Goal: Task Accomplishment & Management: Use online tool/utility

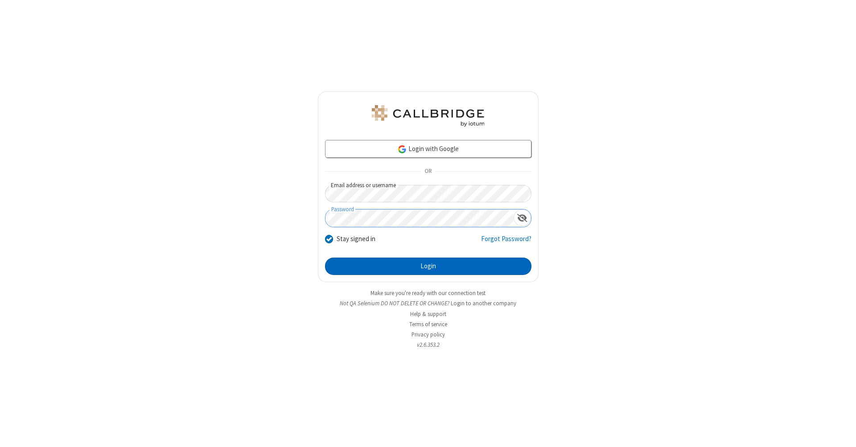
click at [428, 266] on button "Login" at bounding box center [428, 267] width 206 height 18
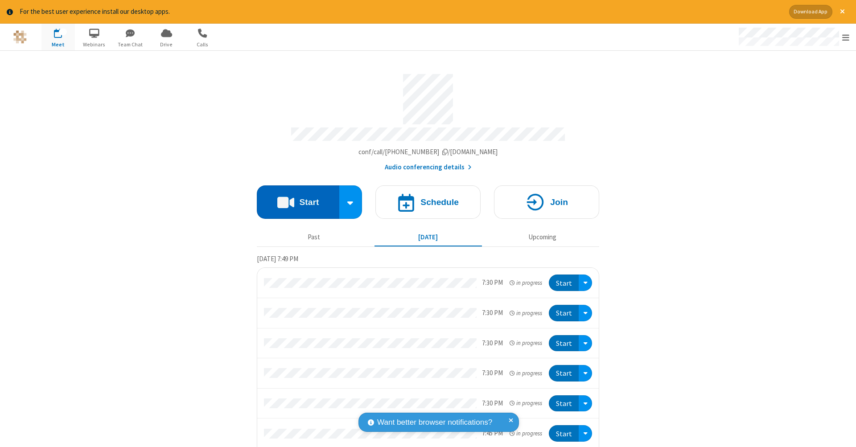
click at [294, 197] on button "Start" at bounding box center [298, 201] width 82 height 33
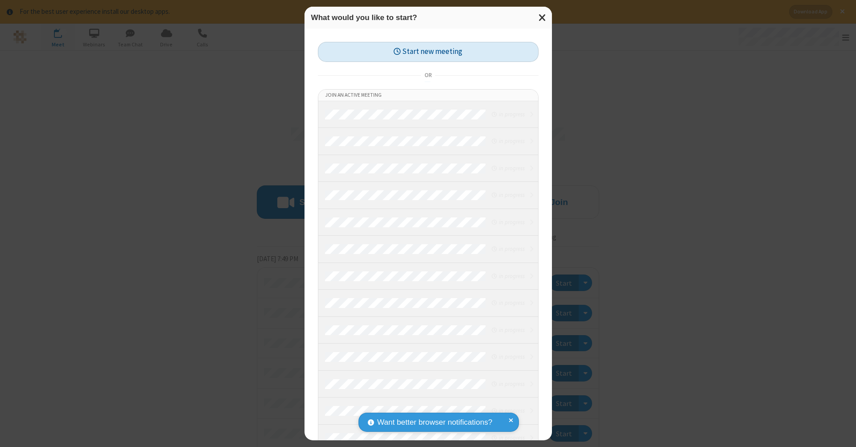
click at [428, 51] on button "Start new meeting" at bounding box center [428, 52] width 221 height 20
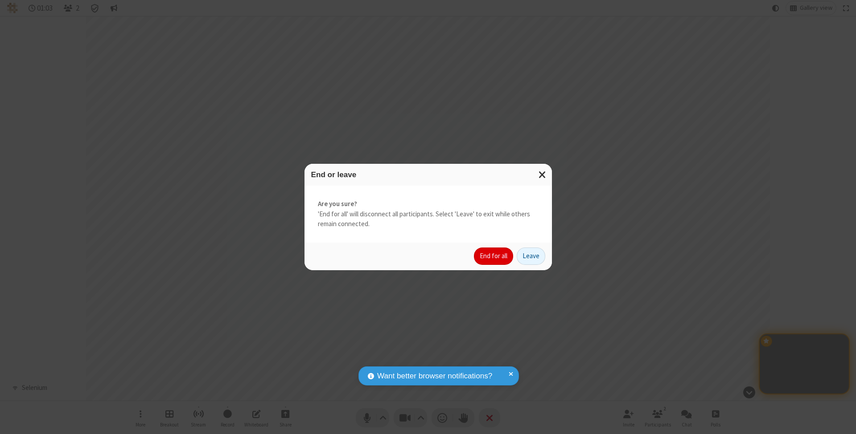
click at [494, 256] on button "End for all" at bounding box center [493, 257] width 39 height 18
